Goal: Task Accomplishment & Management: Manage account settings

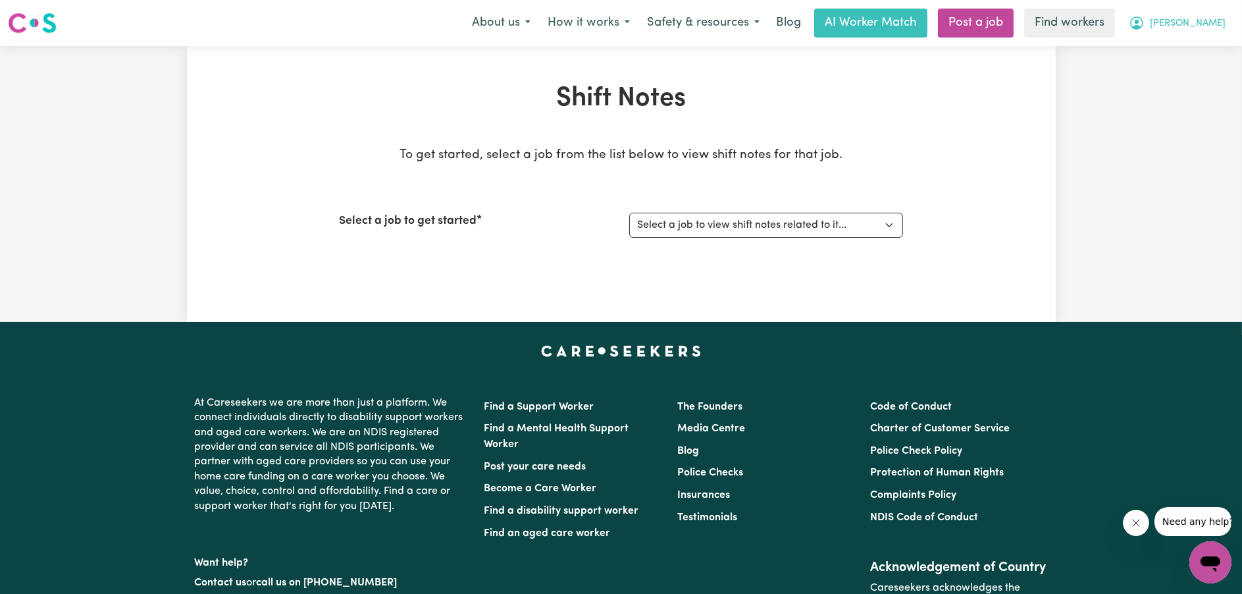
click at [1207, 24] on span "[PERSON_NAME]" at bounding box center [1188, 23] width 76 height 14
click at [1186, 48] on link "My Dashboard" at bounding box center [1182, 51] width 104 height 25
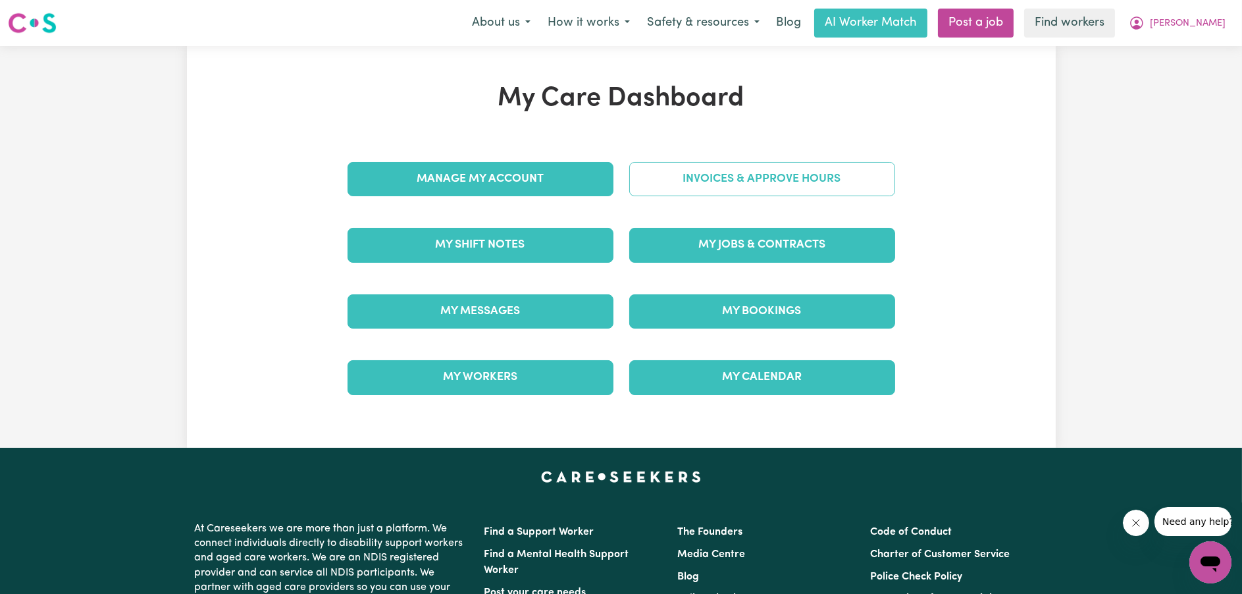
click at [816, 180] on link "Invoices & Approve Hours" at bounding box center [762, 179] width 266 height 34
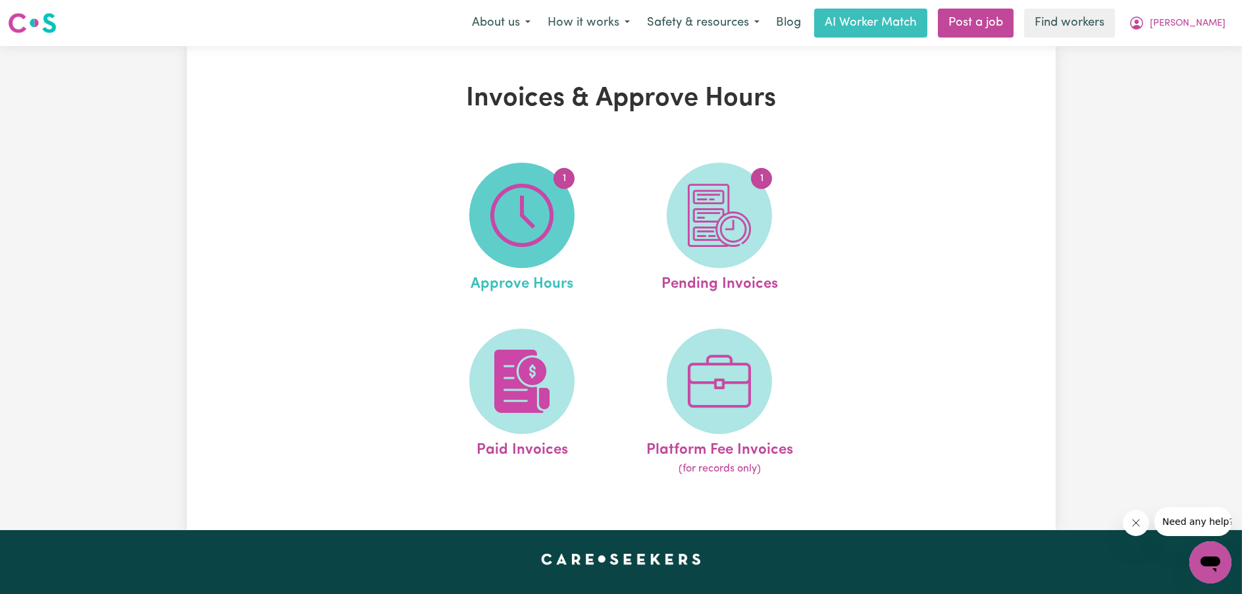
click at [548, 218] on img at bounding box center [521, 215] width 63 height 63
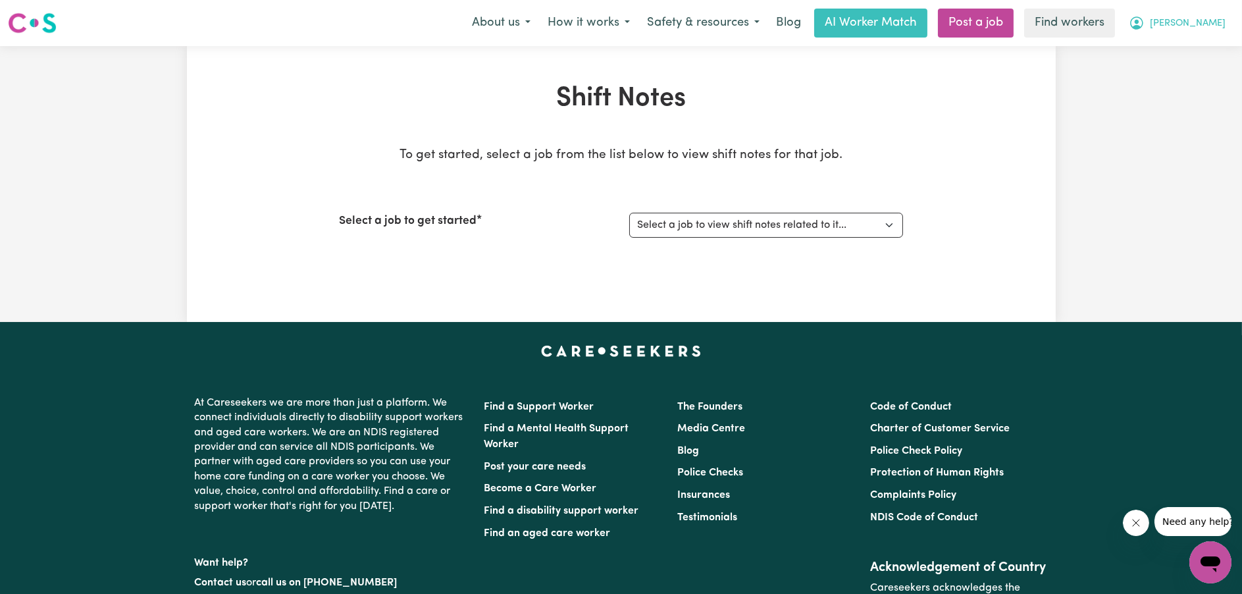
click at [1207, 31] on span "[PERSON_NAME]" at bounding box center [1188, 23] width 76 height 14
click at [1200, 60] on link "My Dashboard" at bounding box center [1182, 51] width 104 height 25
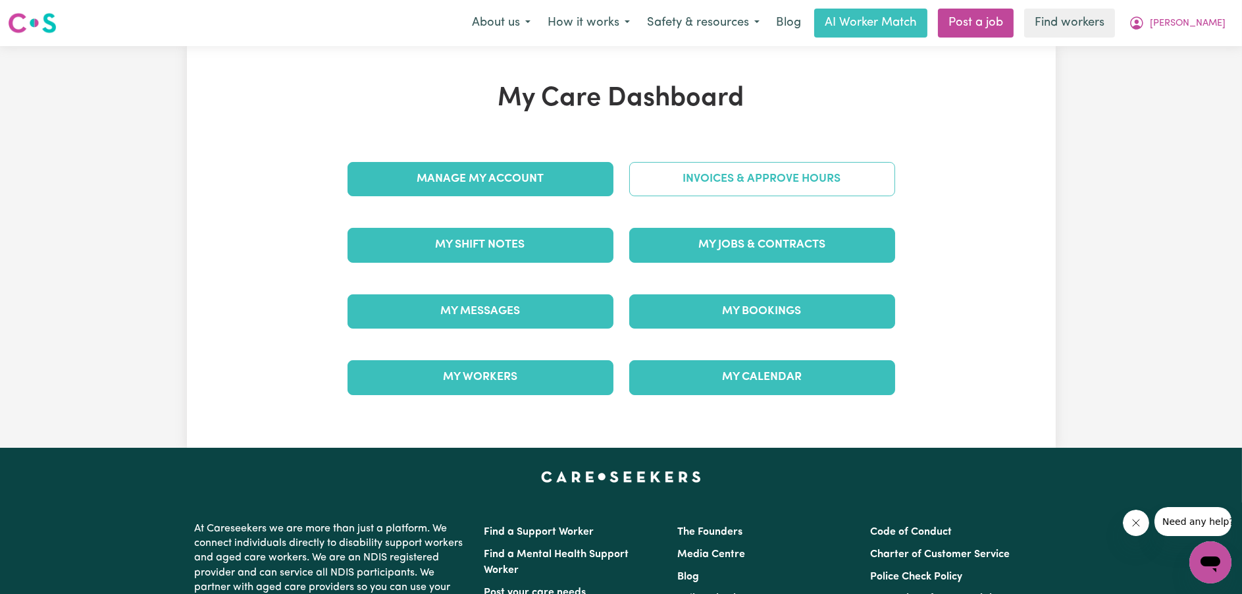
click at [702, 186] on link "Invoices & Approve Hours" at bounding box center [762, 179] width 266 height 34
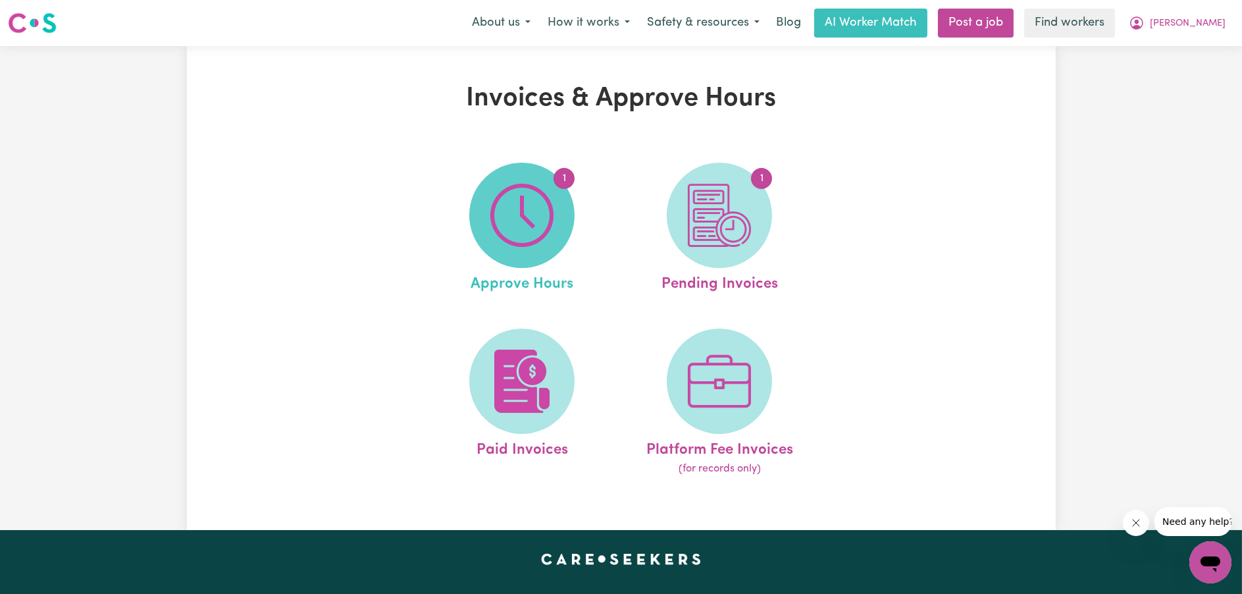
click at [563, 191] on span "1" at bounding box center [521, 215] width 105 height 105
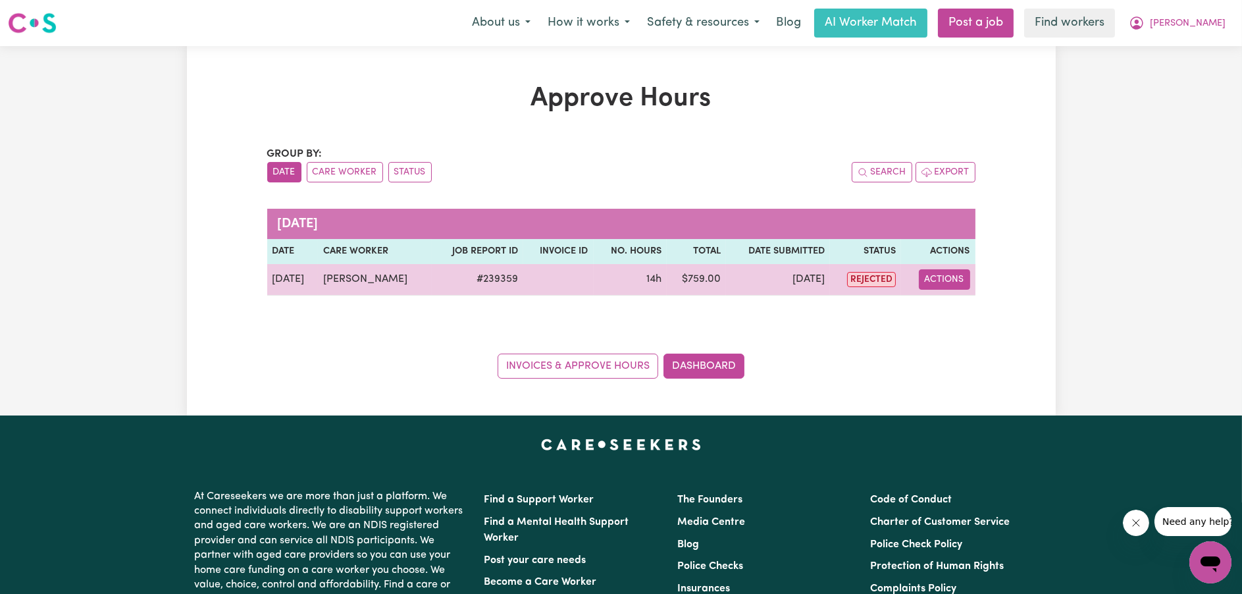
click at [956, 280] on button "Actions" at bounding box center [944, 279] width 51 height 20
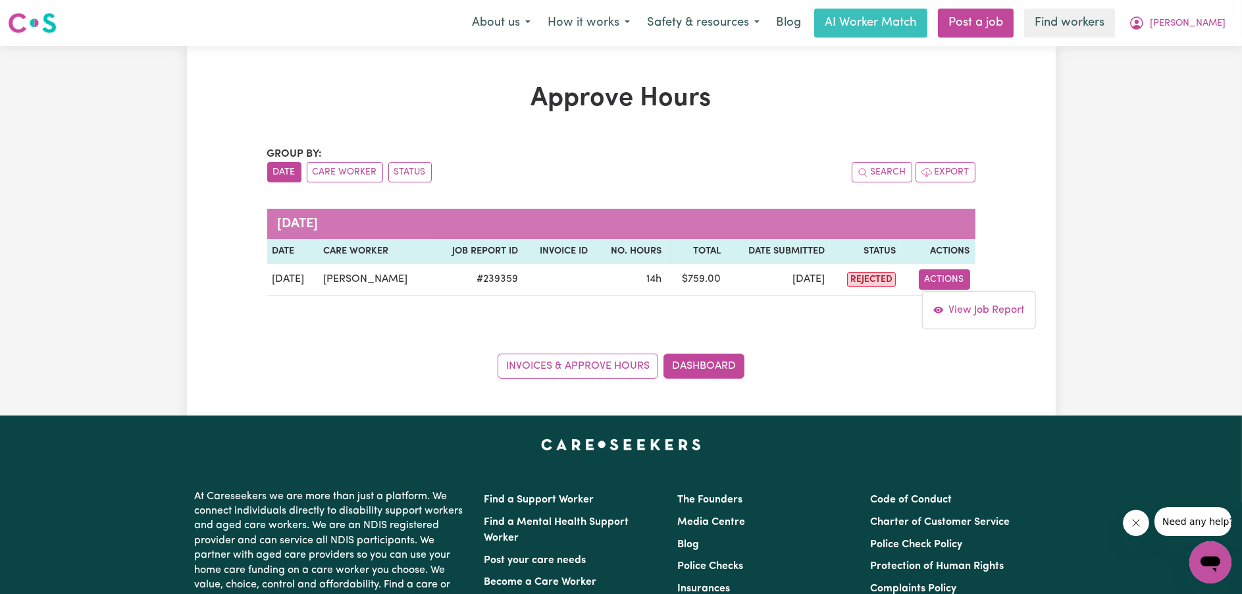
click at [1015, 237] on div "Approve Hours Group by: Date Care Worker Status Search Export [DATE] Date Care …" at bounding box center [621, 231] width 869 height 296
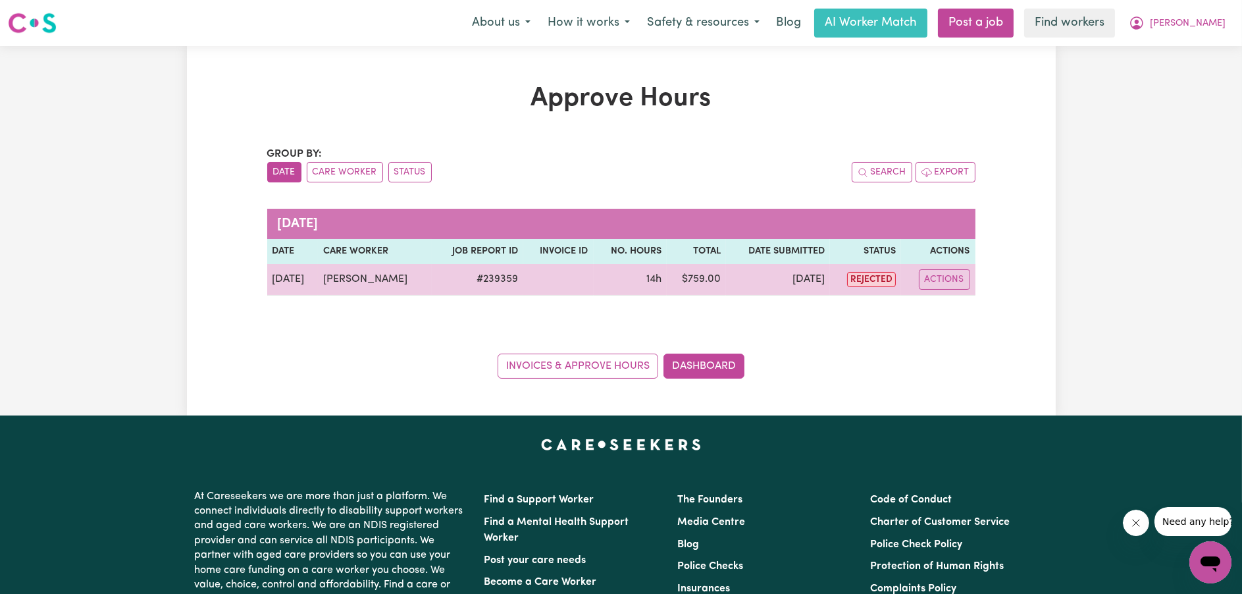
click at [760, 268] on td "[DATE]" at bounding box center [778, 280] width 104 height 32
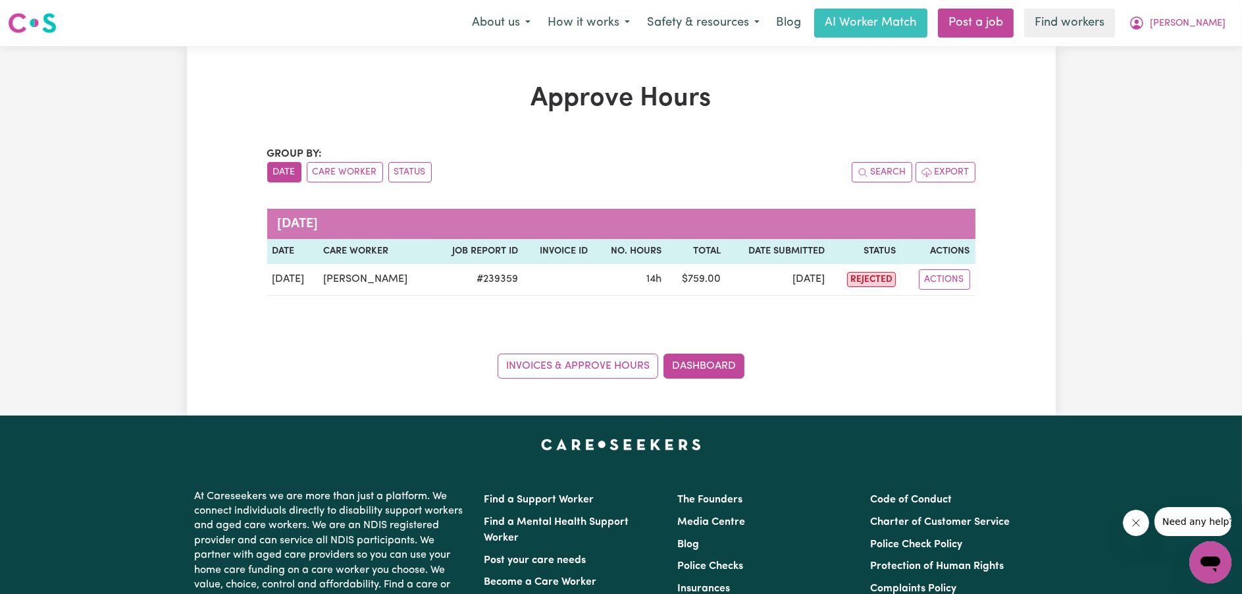
drag, startPoint x: 760, startPoint y: 269, endPoint x: 740, endPoint y: 142, distance: 128.6
click at [740, 142] on div "Approve Hours Group by: Date Care Worker Status Search Export [DATE] Date Care …" at bounding box center [621, 231] width 724 height 296
